Goal: Information Seeking & Learning: Learn about a topic

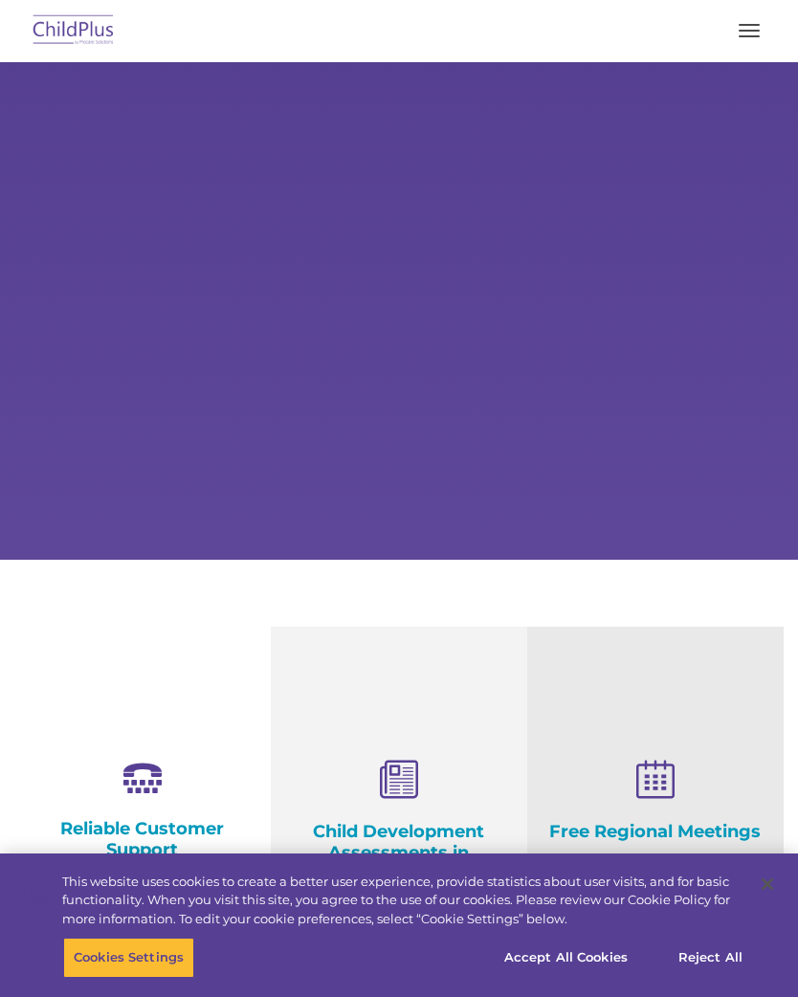
select select "MEDIUM"
click at [748, 29] on button "button" at bounding box center [749, 30] width 40 height 31
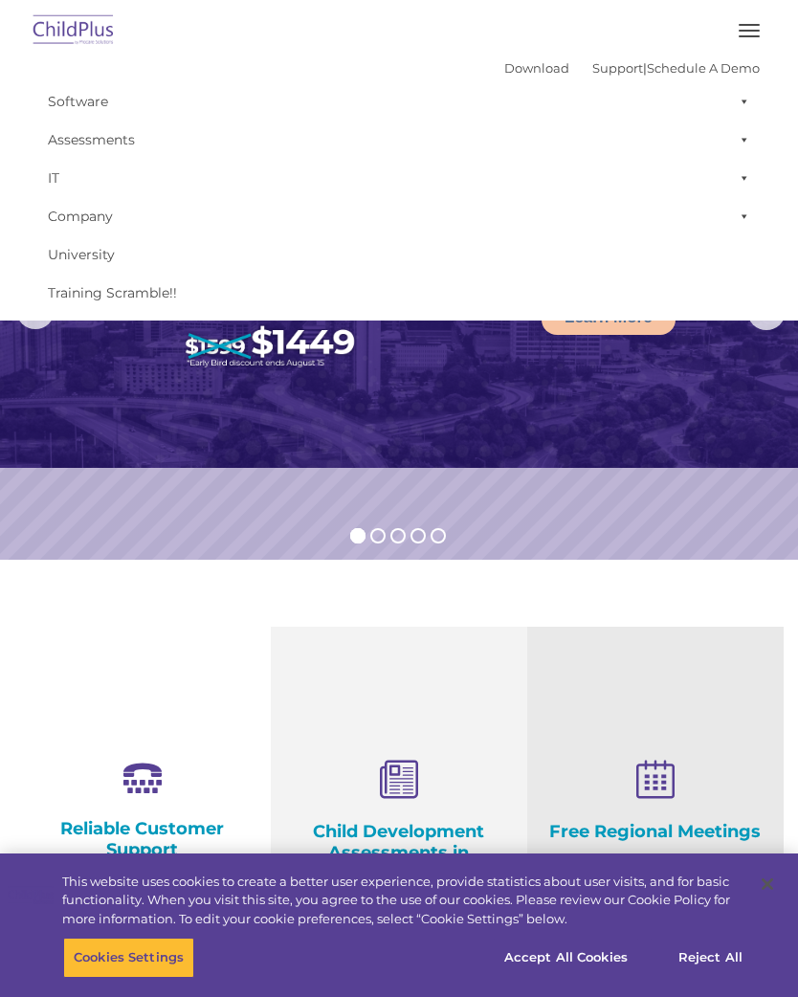
click at [737, 109] on span at bounding box center [740, 101] width 19 height 38
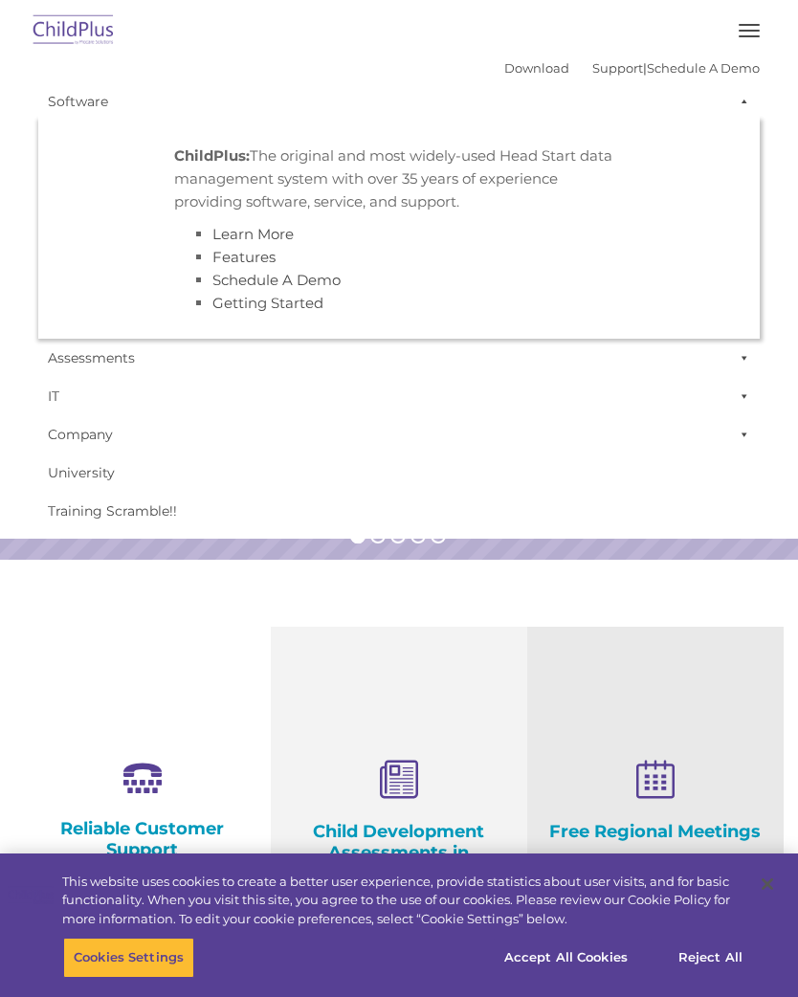
click at [748, 103] on span at bounding box center [740, 101] width 19 height 38
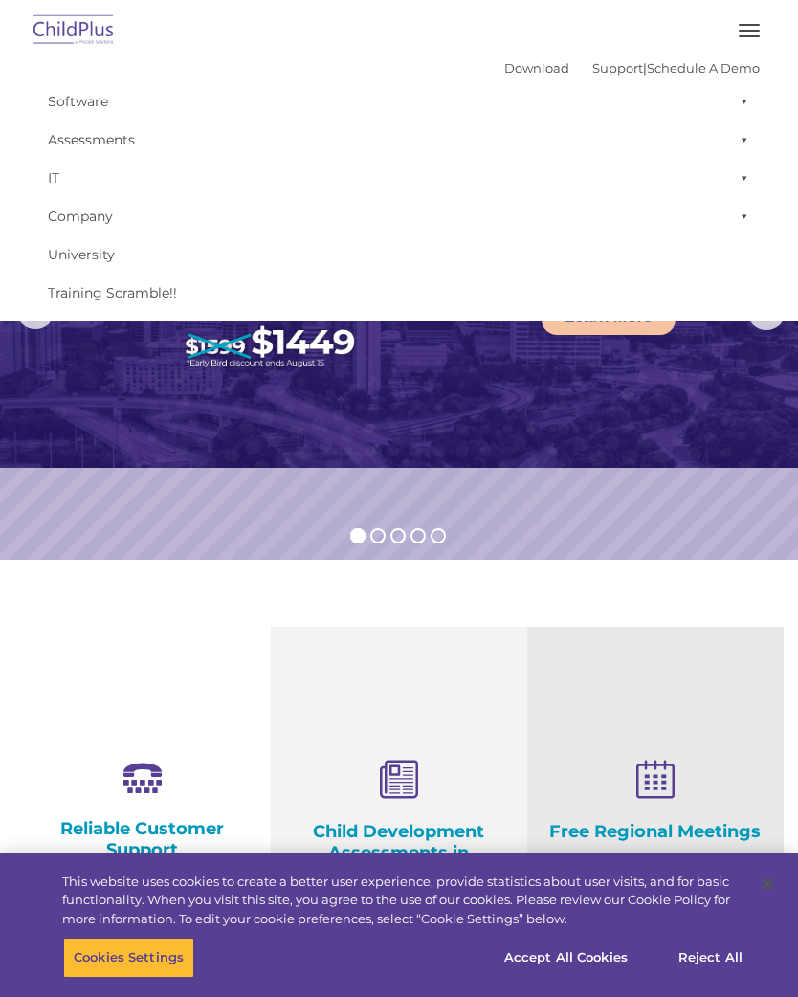
click at [752, 38] on button "button" at bounding box center [749, 30] width 40 height 31
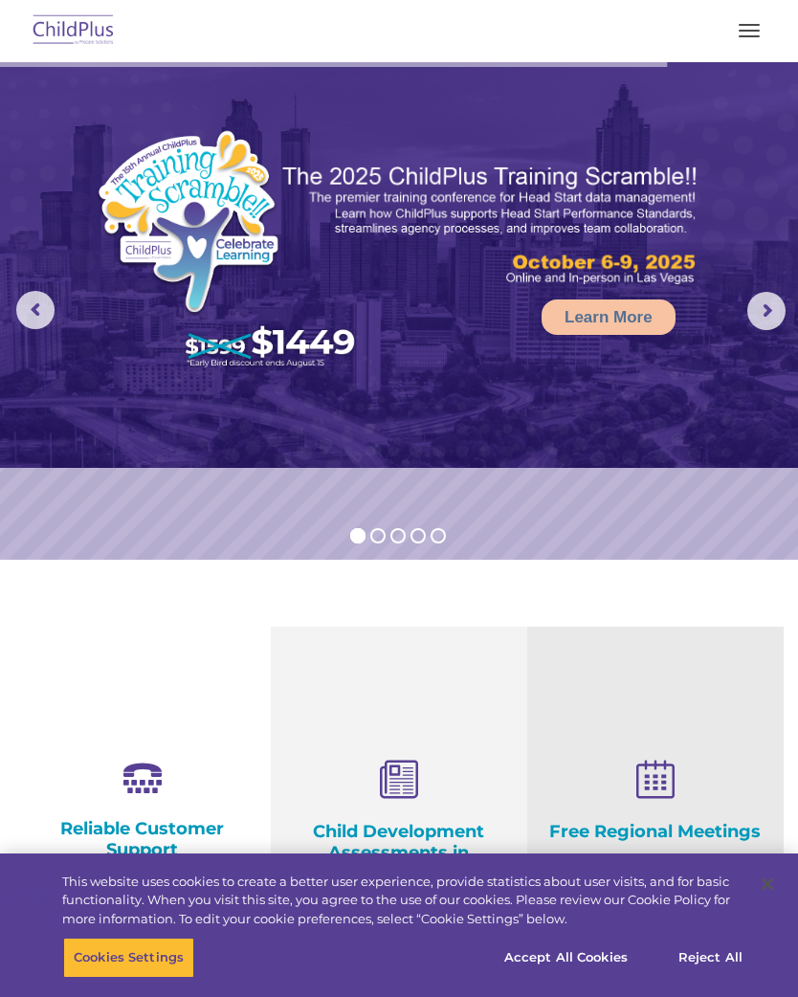
click at [764, 29] on button "button" at bounding box center [749, 30] width 40 height 31
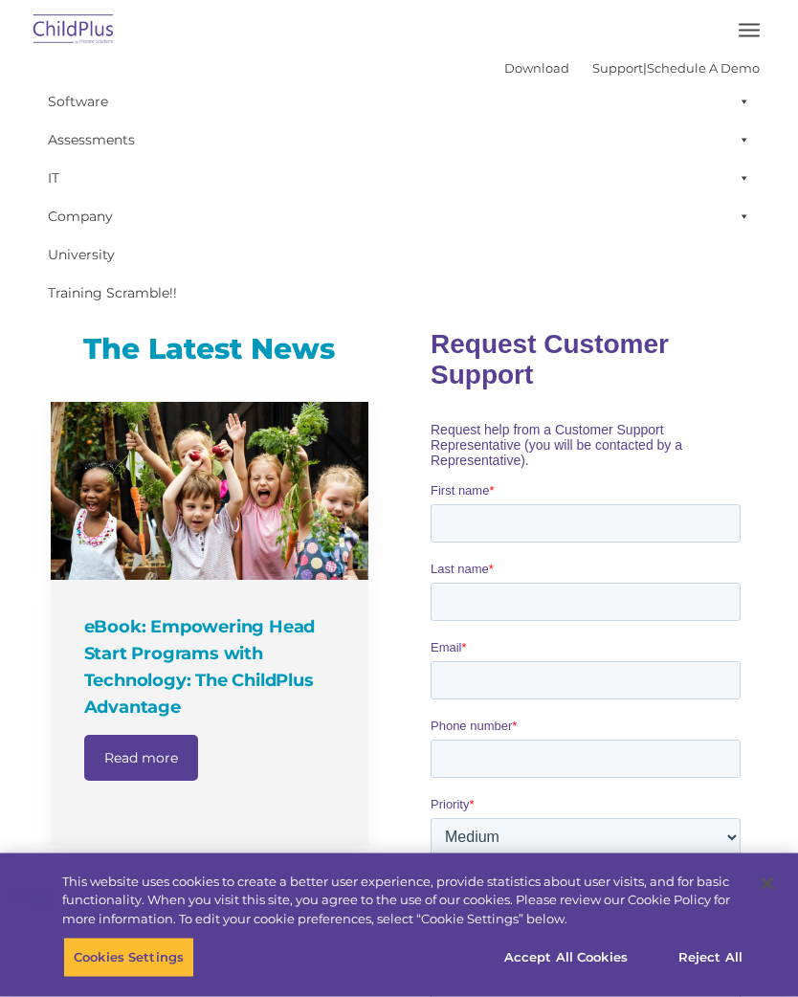
scroll to position [944, 0]
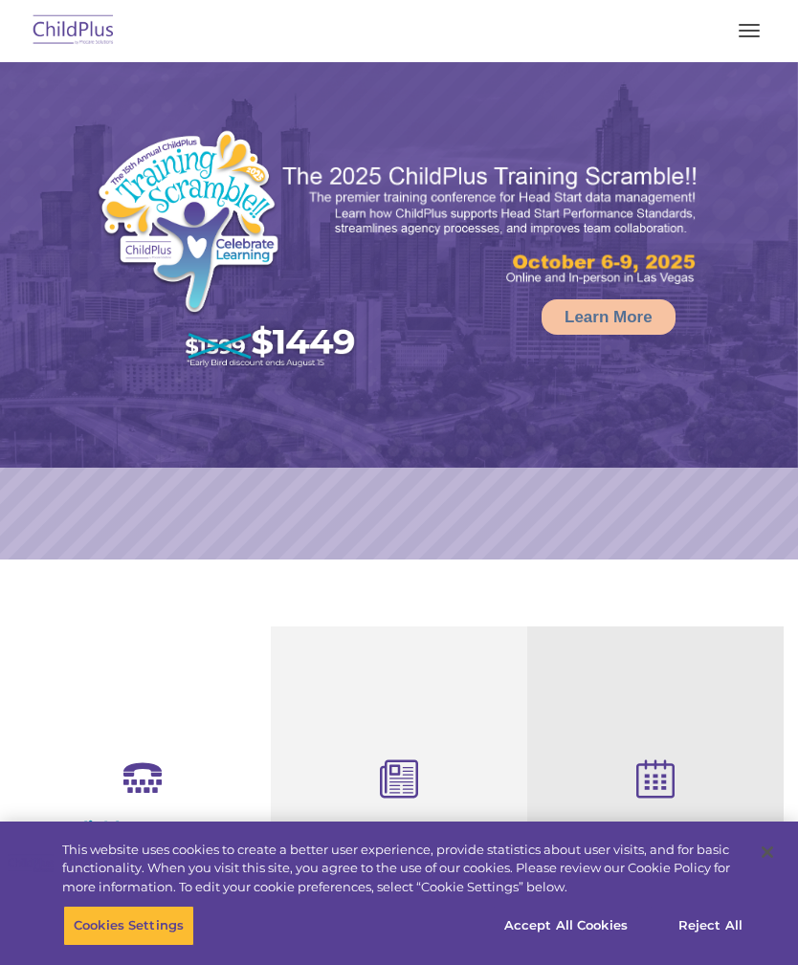
select select "MEDIUM"
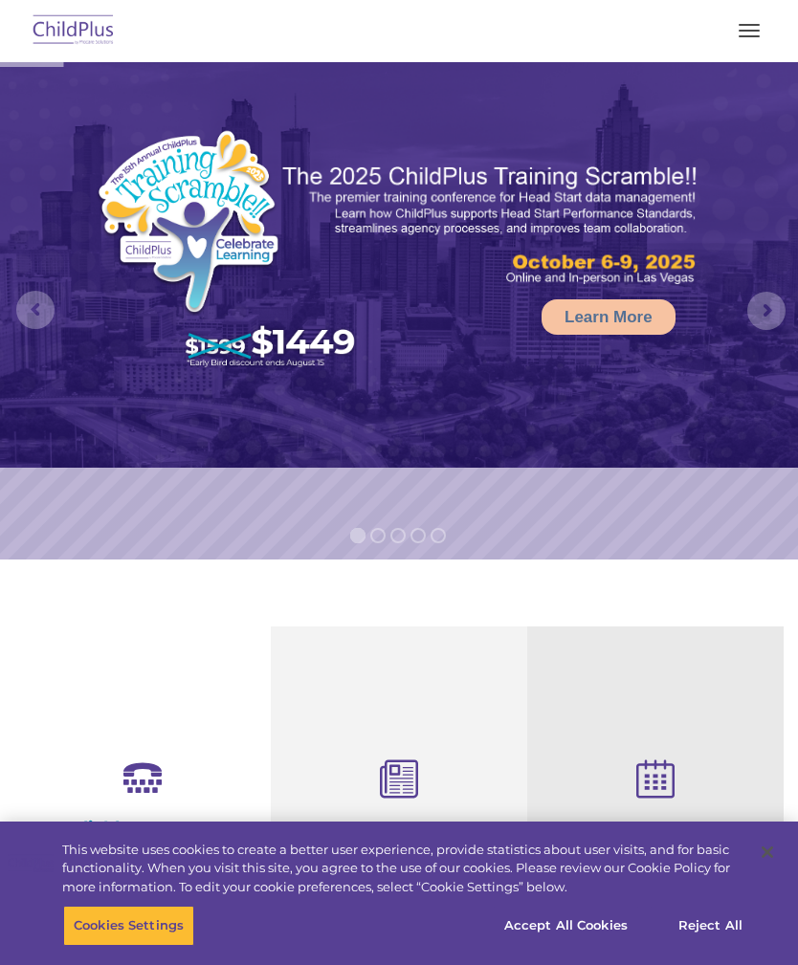
click at [742, 34] on button "button" at bounding box center [749, 30] width 40 height 31
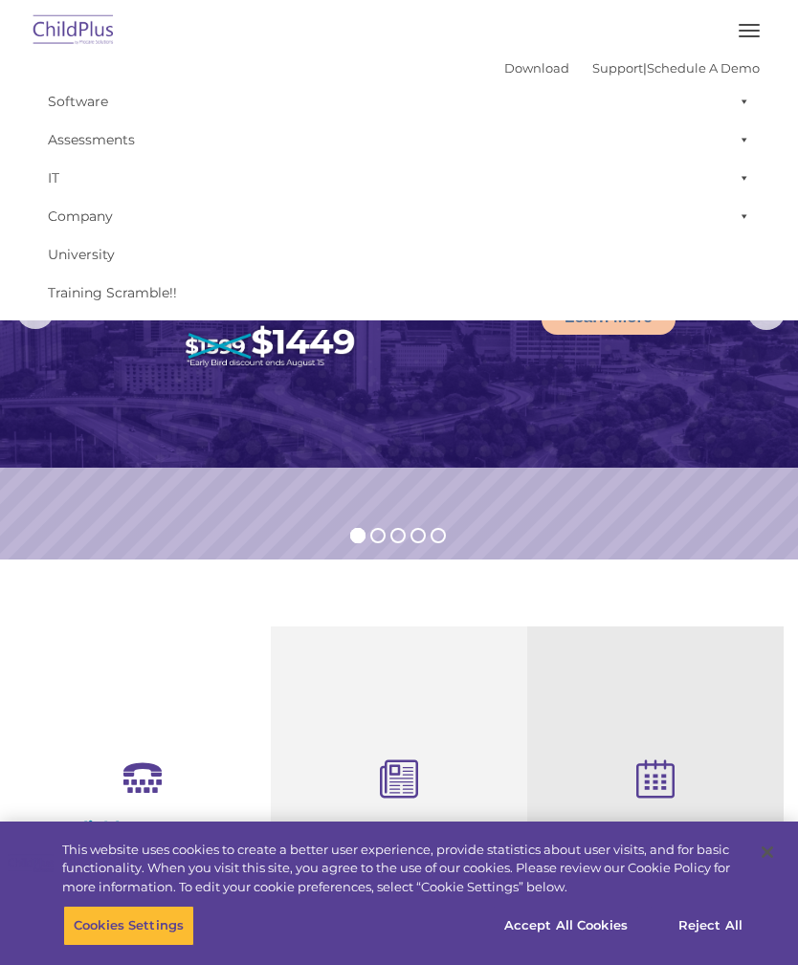
click at [748, 100] on span at bounding box center [740, 101] width 19 height 38
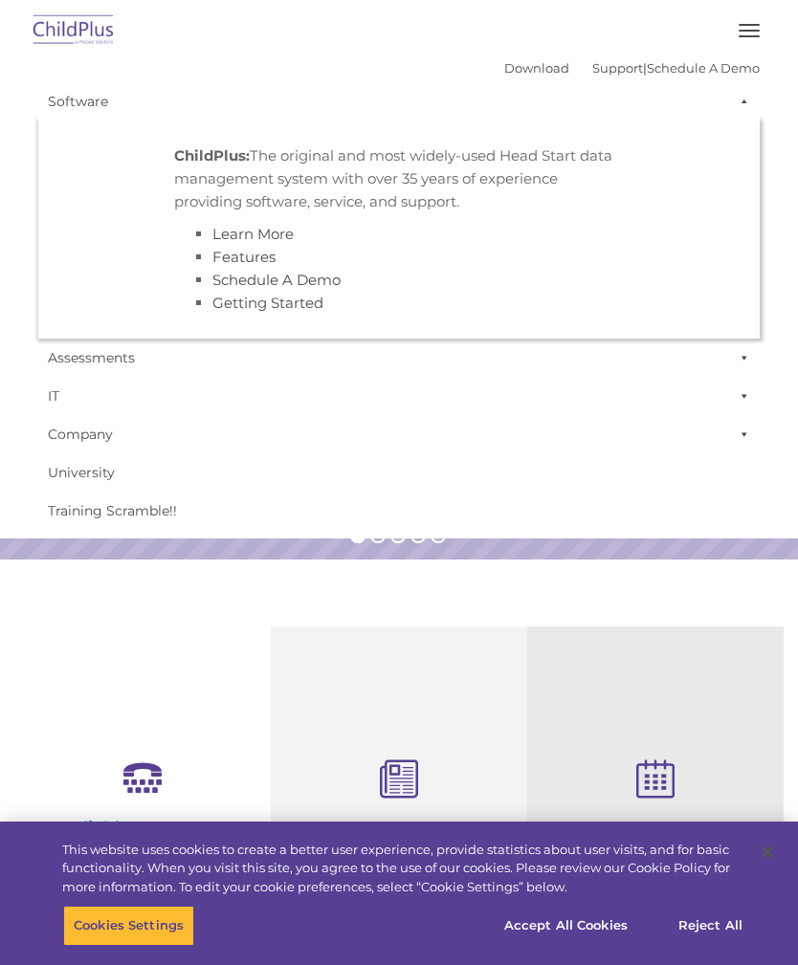
click at [694, 72] on link "Schedule A Demo" at bounding box center [703, 67] width 113 height 15
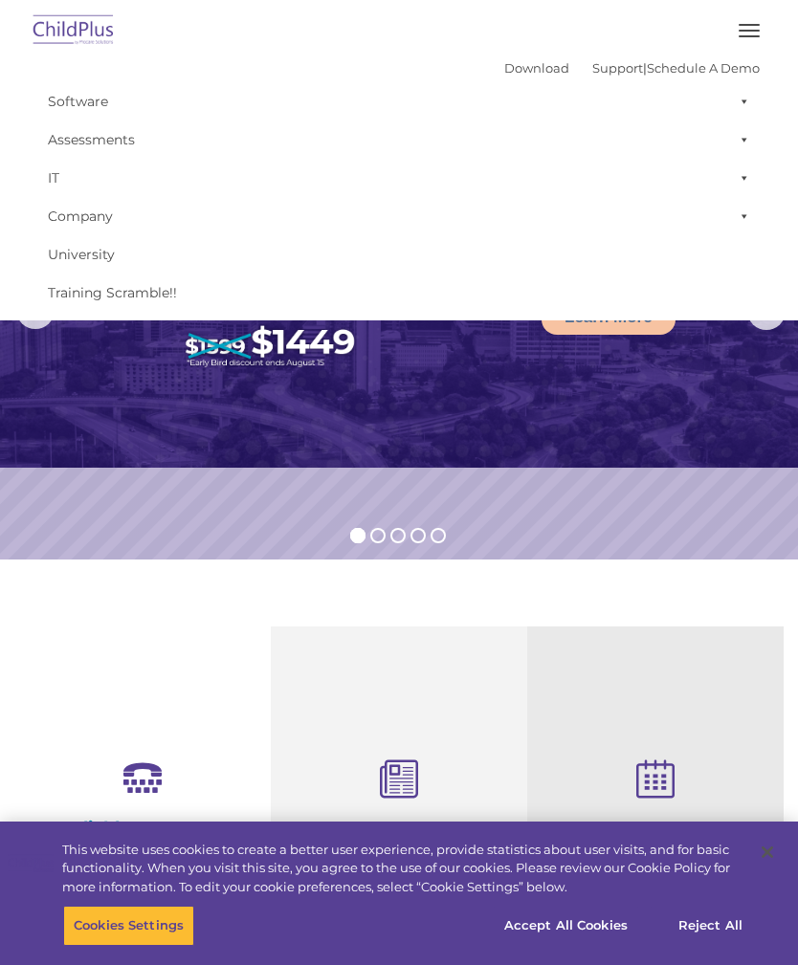
click at [756, 31] on span "button" at bounding box center [749, 31] width 21 height 2
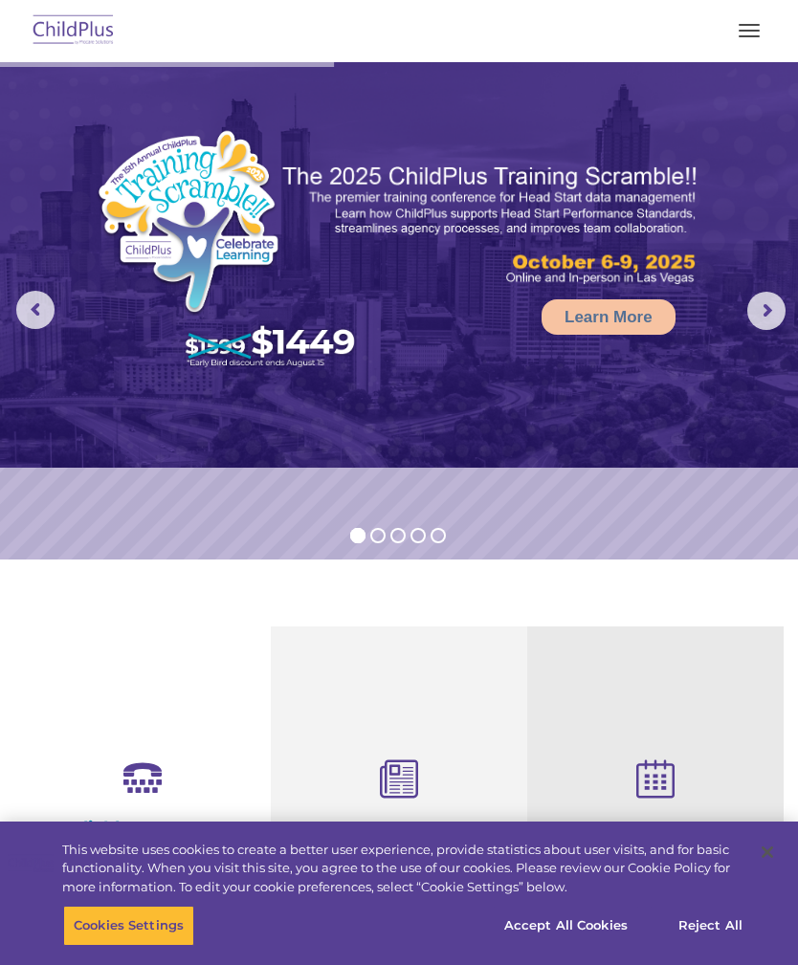
click at [504, 68] on img at bounding box center [399, 265] width 798 height 406
click at [522, 68] on img at bounding box center [399, 265] width 798 height 406
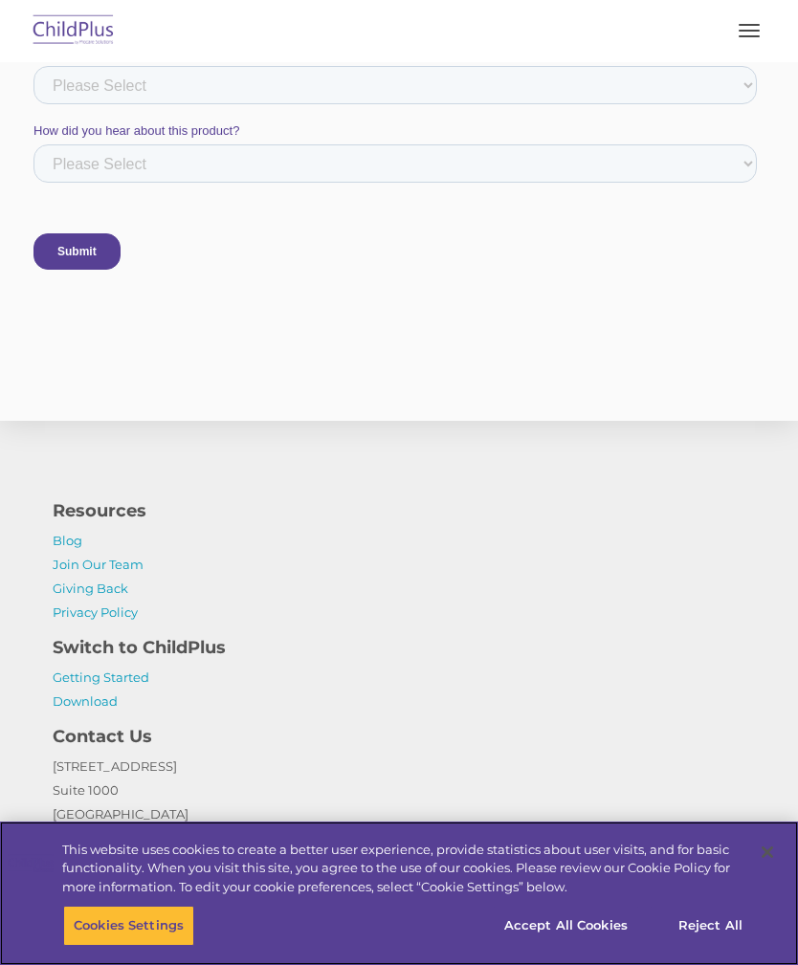
scroll to position [1604, 0]
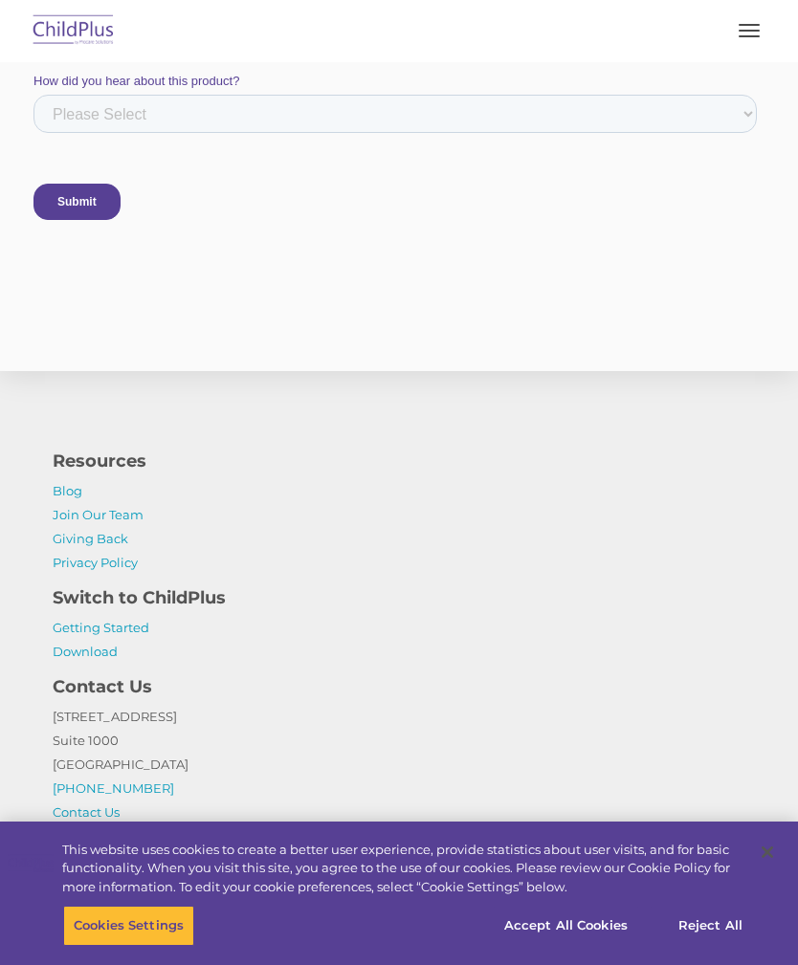
click at [74, 635] on link "Getting Started" at bounding box center [101, 627] width 97 height 15
